Goal: Information Seeking & Learning: Learn about a topic

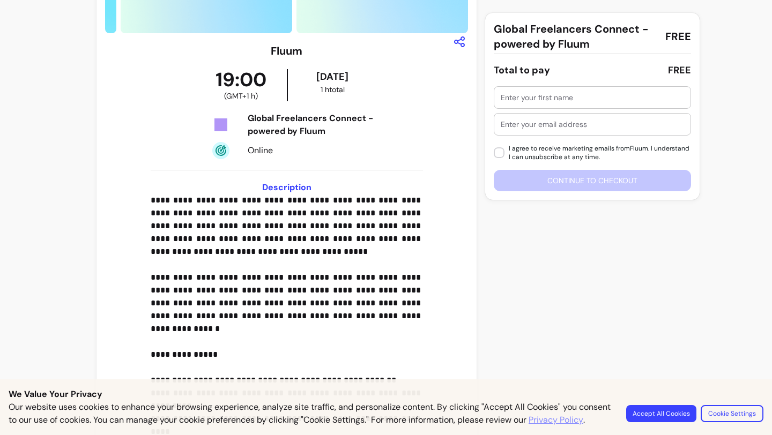
scroll to position [188, 0]
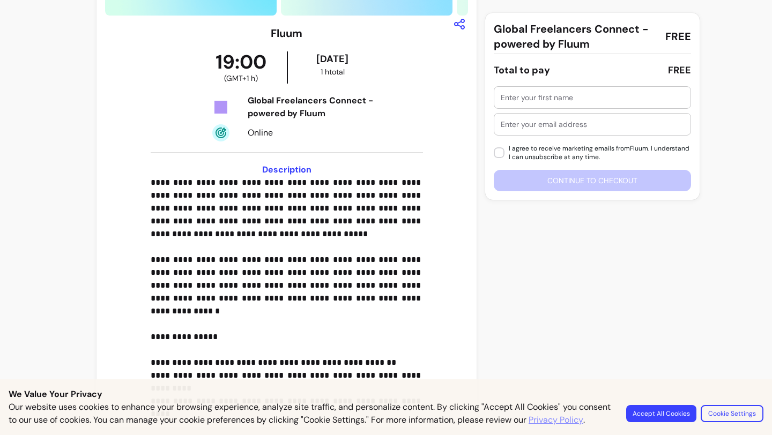
click at [671, 408] on button "Accept All Cookies" at bounding box center [661, 413] width 70 height 17
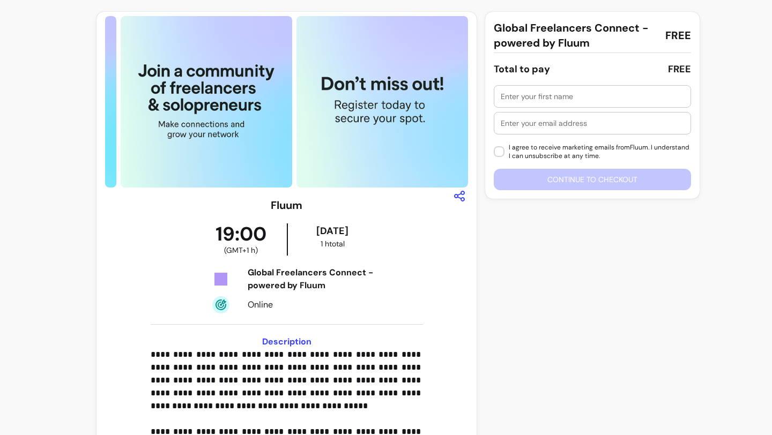
scroll to position [0, 0]
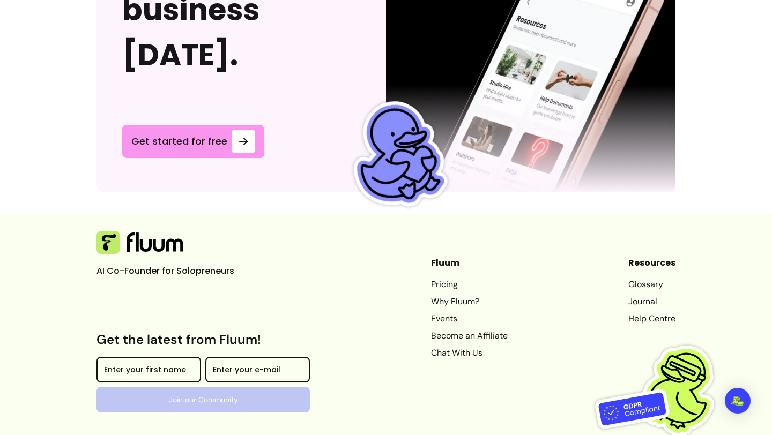
scroll to position [2918, 0]
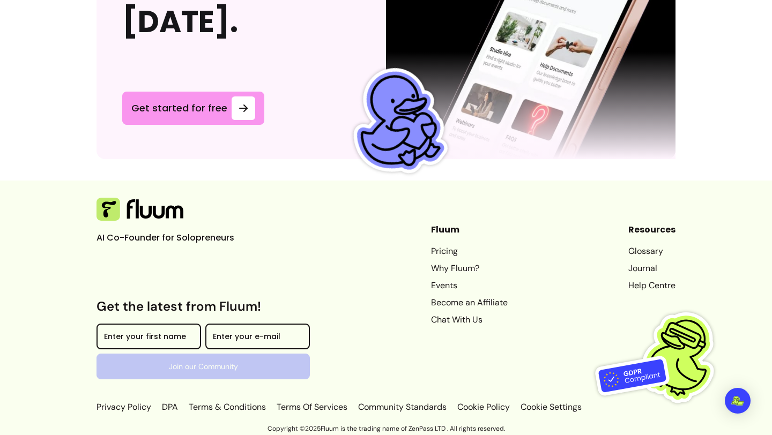
click at [443, 264] on link "Why Fluum?" at bounding box center [469, 268] width 77 height 13
